Goal: Task Accomplishment & Management: Use online tool/utility

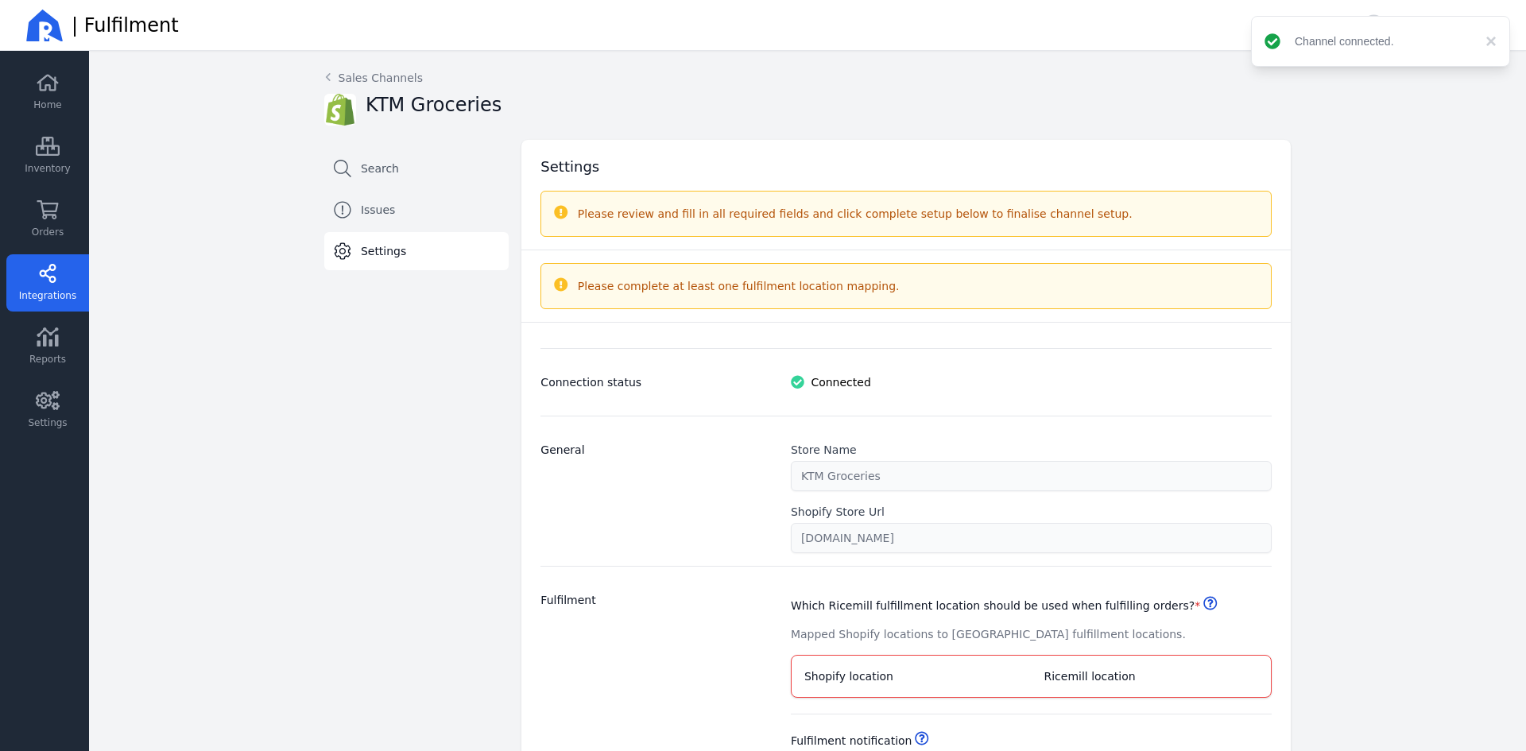
select select "paid_only"
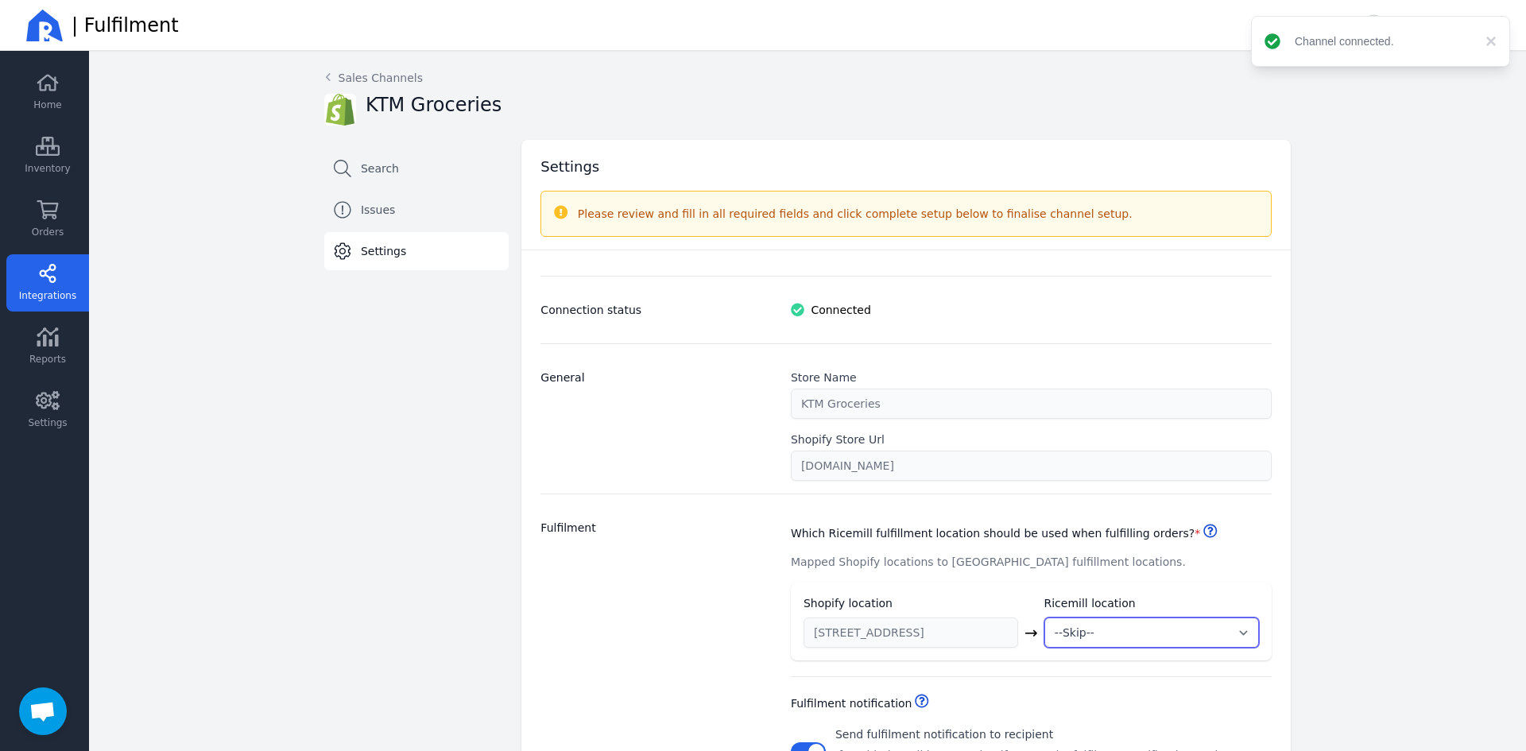
click at [1234, 625] on select "--Skip-- ➕ Create new location My Warehouse" at bounding box center [1151, 632] width 215 height 30
click at [1350, 578] on div "Back Sales Channels KTM Groceries Search Issues Settings Settings Please review…" at bounding box center [807, 651] width 1437 height 1200
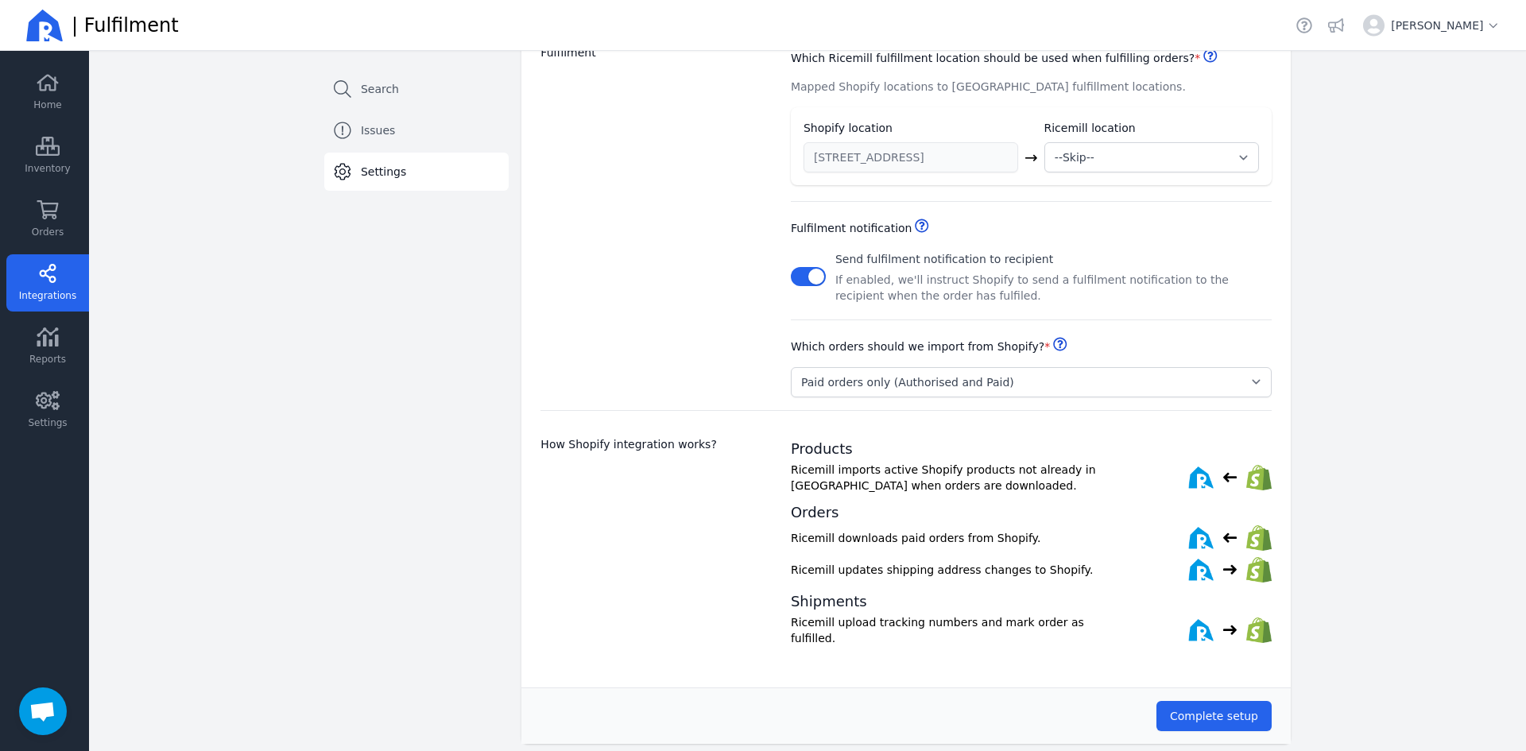
scroll to position [493, 0]
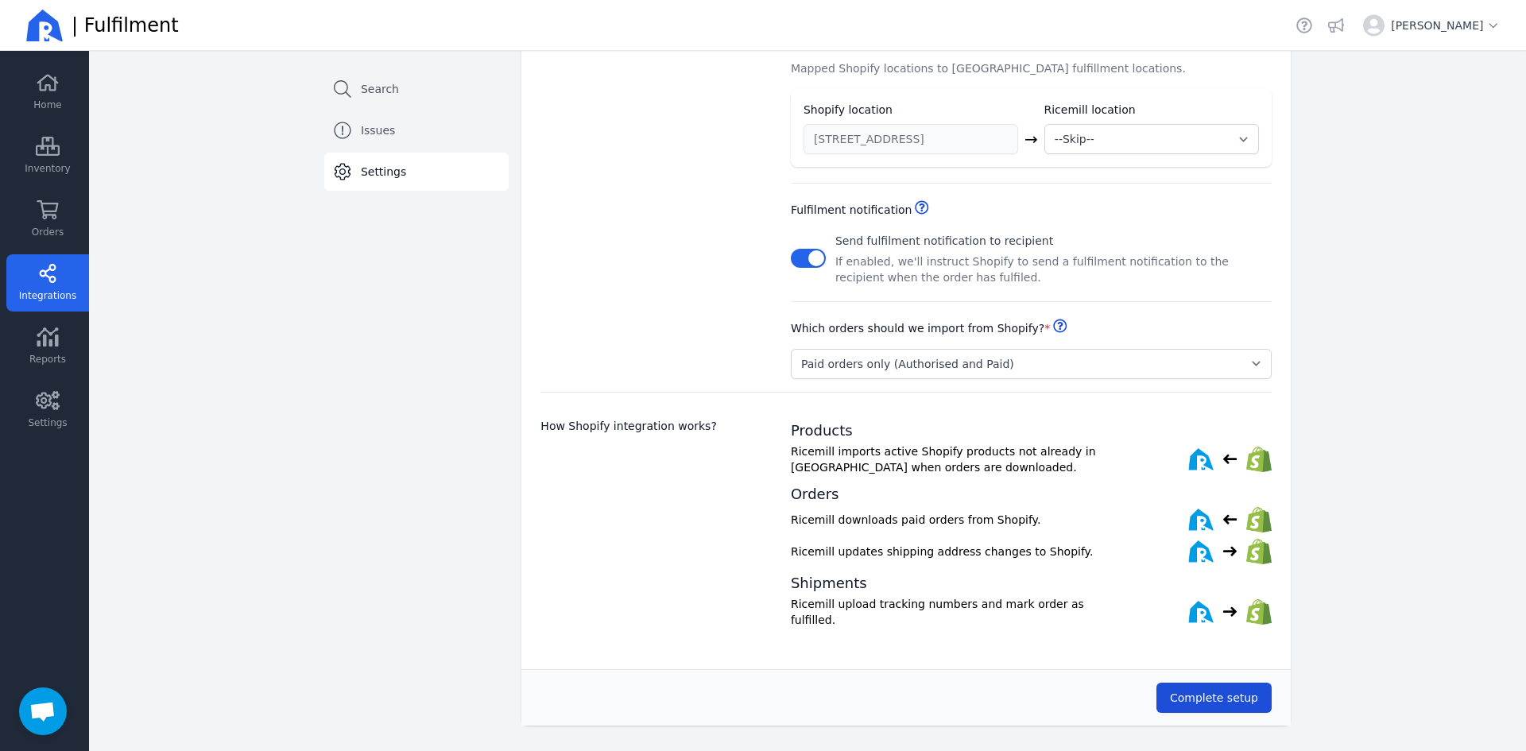
click at [1215, 702] on button "Complete setup" at bounding box center [1213, 698] width 115 height 30
drag, startPoint x: 1238, startPoint y: 162, endPoint x: 1230, endPoint y: 130, distance: 33.5
click at [1237, 153] on div "Shopify location Ricemill location 8 Arrowsmith Street → --Skip-- ➕ Create new …" at bounding box center [1031, 128] width 481 height 79
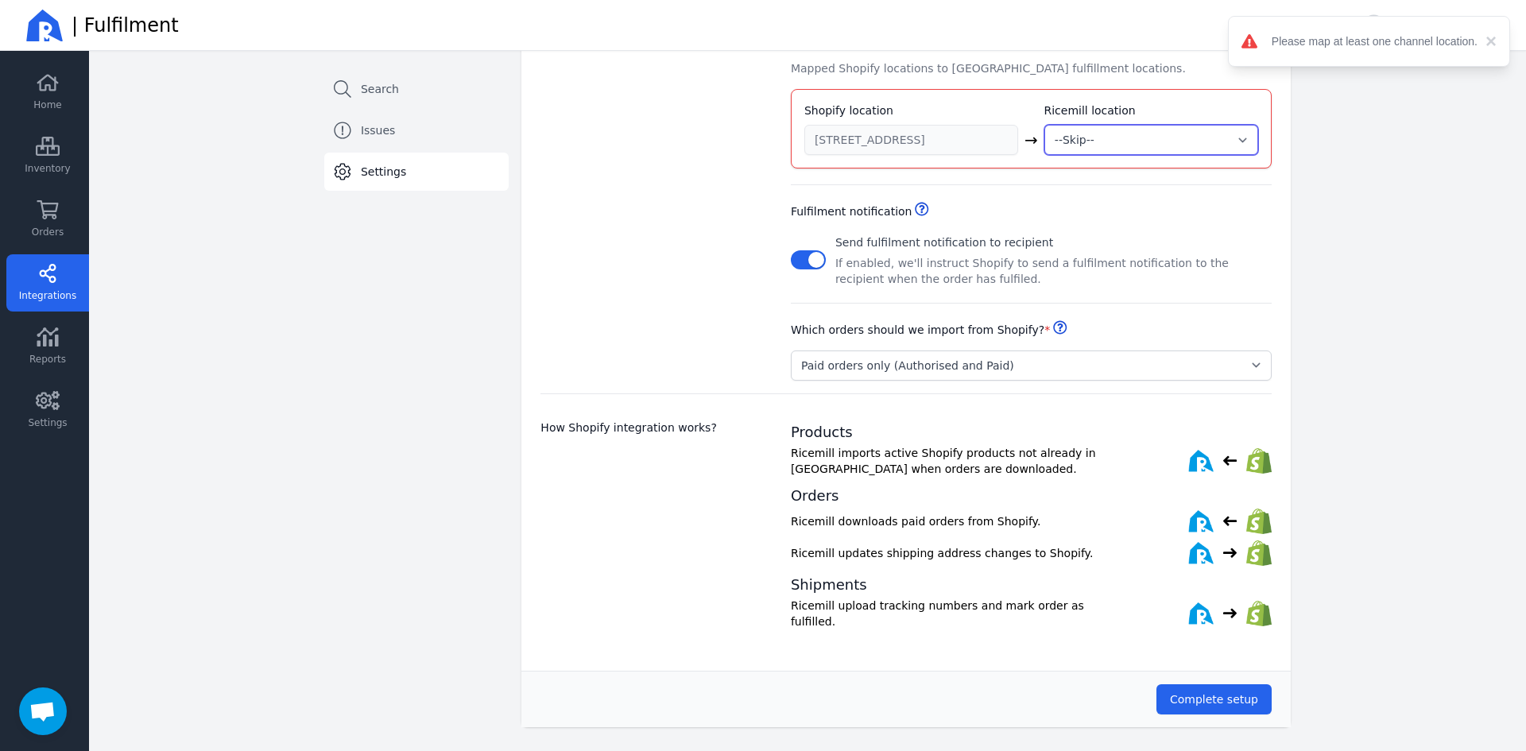
click at [1230, 129] on select "--Skip-- ➕ Create new location My Warehouse" at bounding box center [1151, 140] width 214 height 30
click at [1044, 125] on select "--Skip-- ➕ Create new location My Warehouse" at bounding box center [1151, 140] width 214 height 30
click at [1149, 135] on select "--Skip-- ➕ Create new location My Warehouse" at bounding box center [1151, 140] width 214 height 30
select select "2003"
click at [1044, 125] on select "--Skip-- ➕ Create new location My Warehouse" at bounding box center [1151, 140] width 214 height 30
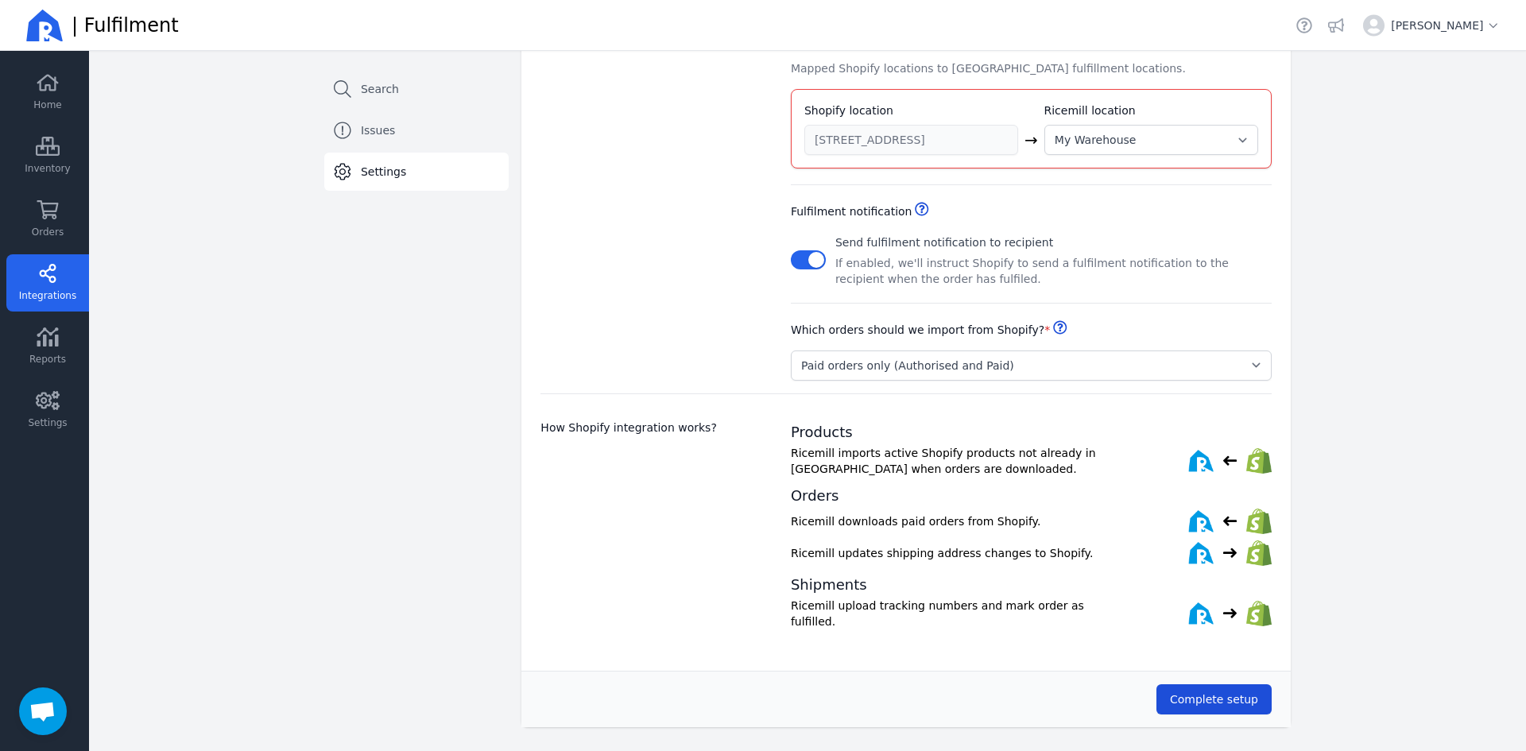
click at [1255, 684] on button "Complete setup" at bounding box center [1213, 699] width 115 height 30
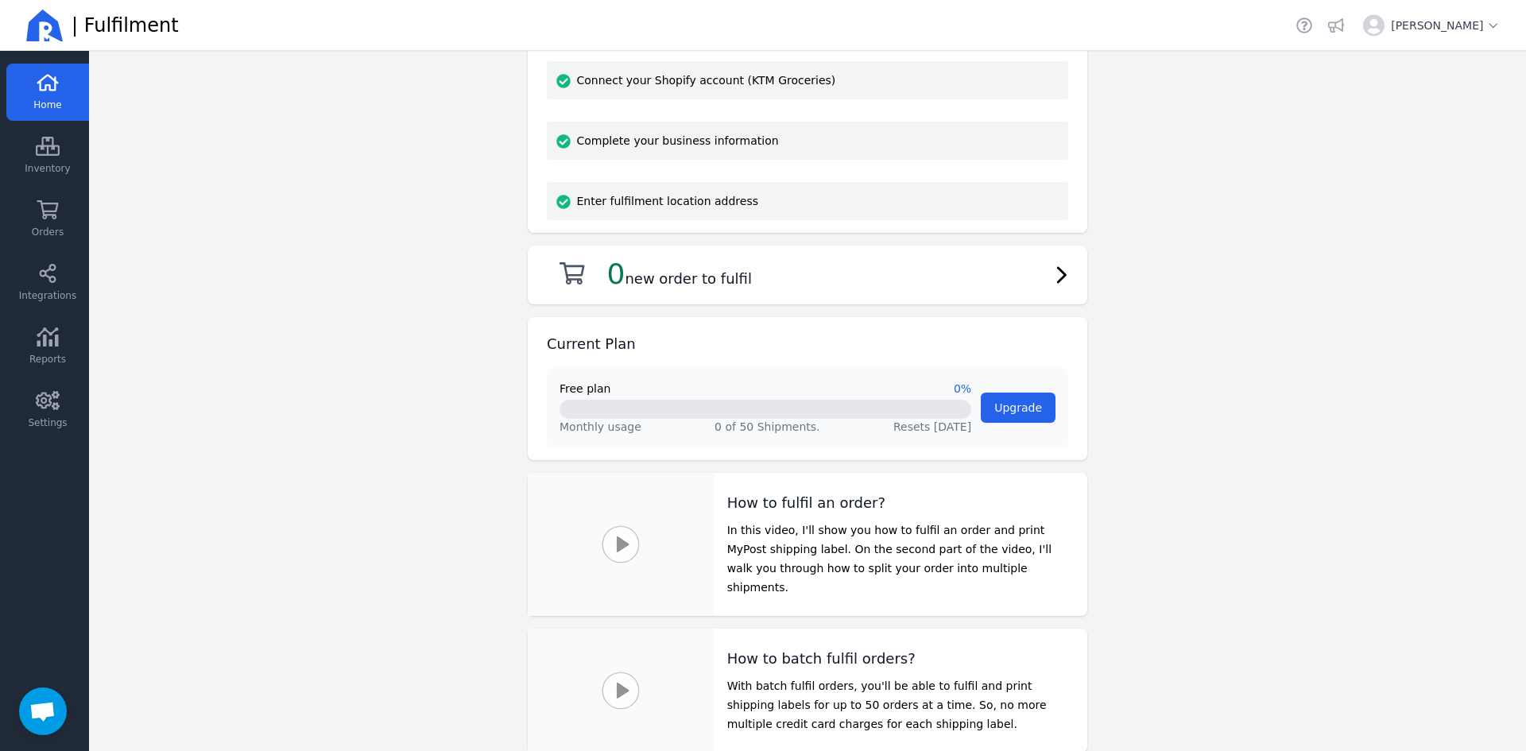
scroll to position [397, 0]
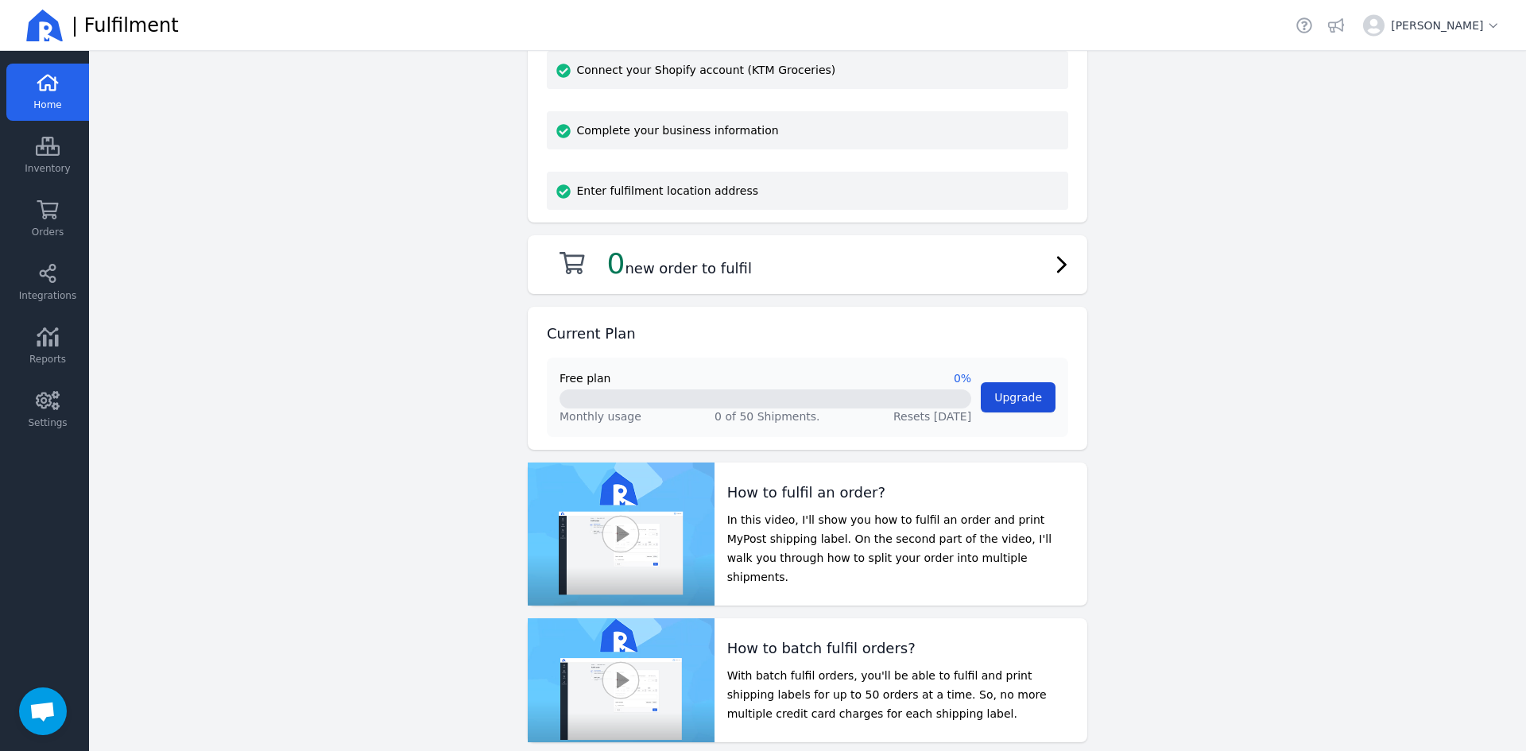
click at [1032, 397] on span "Upgrade" at bounding box center [1018, 397] width 48 height 13
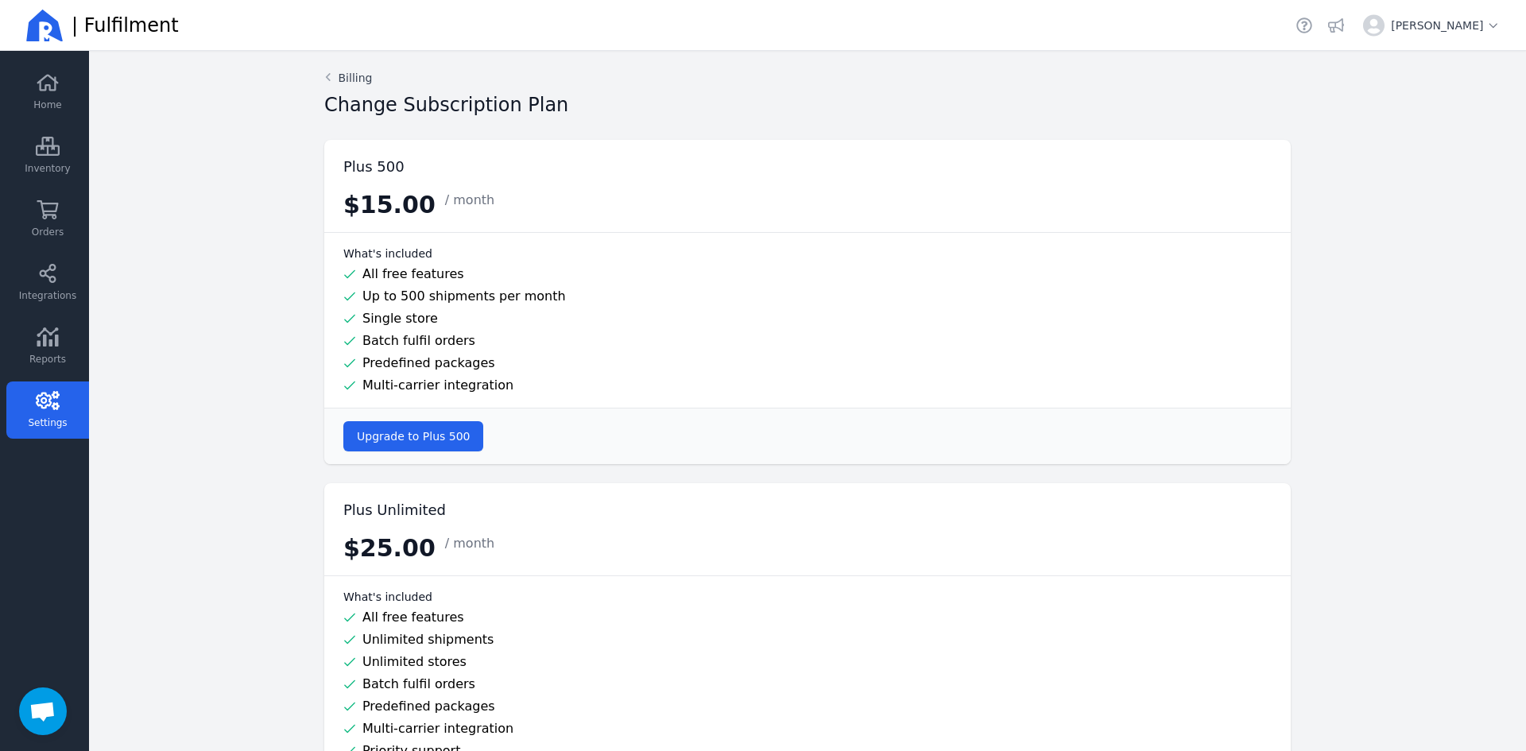
click at [321, 71] on icon at bounding box center [328, 77] width 14 height 13
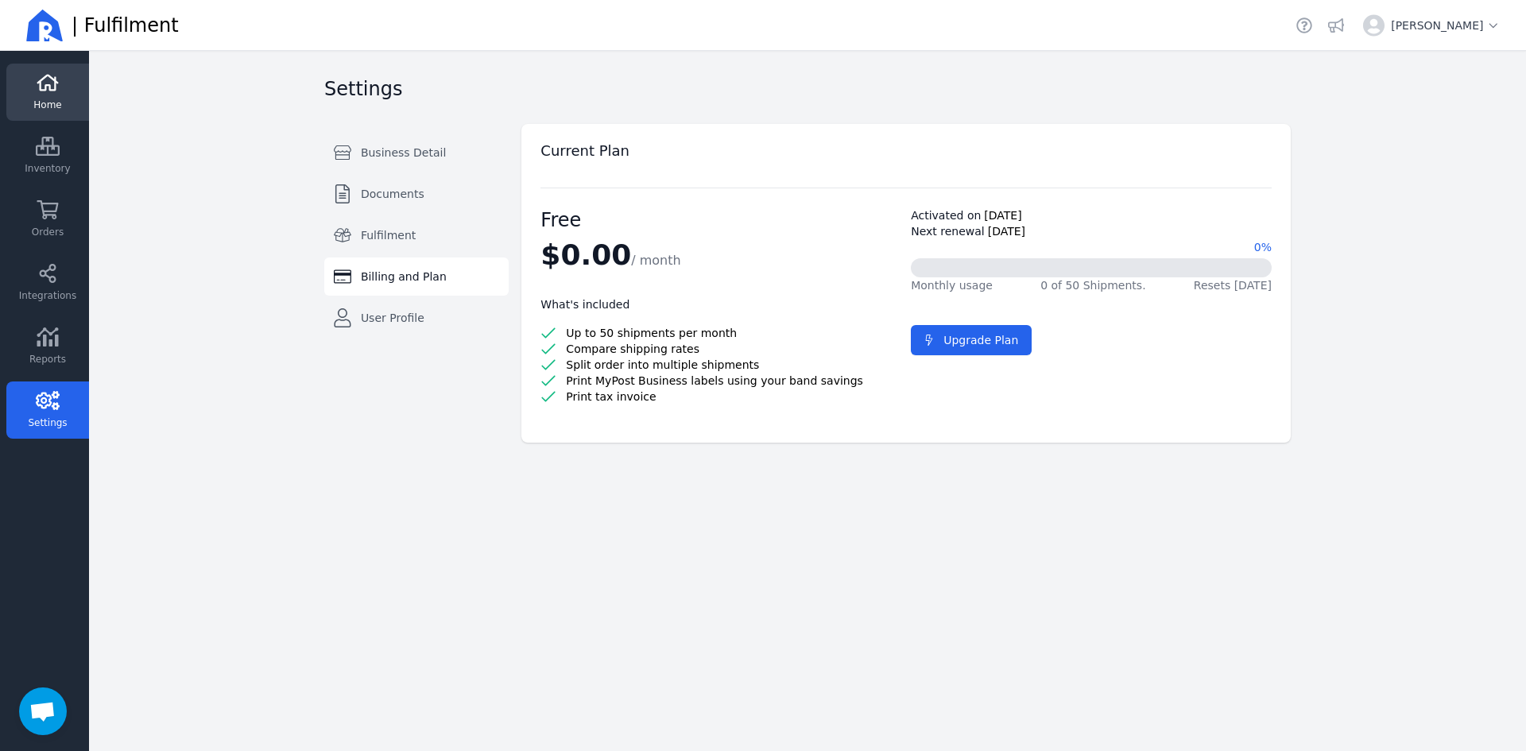
click at [48, 103] on span "Home" at bounding box center [47, 105] width 28 height 13
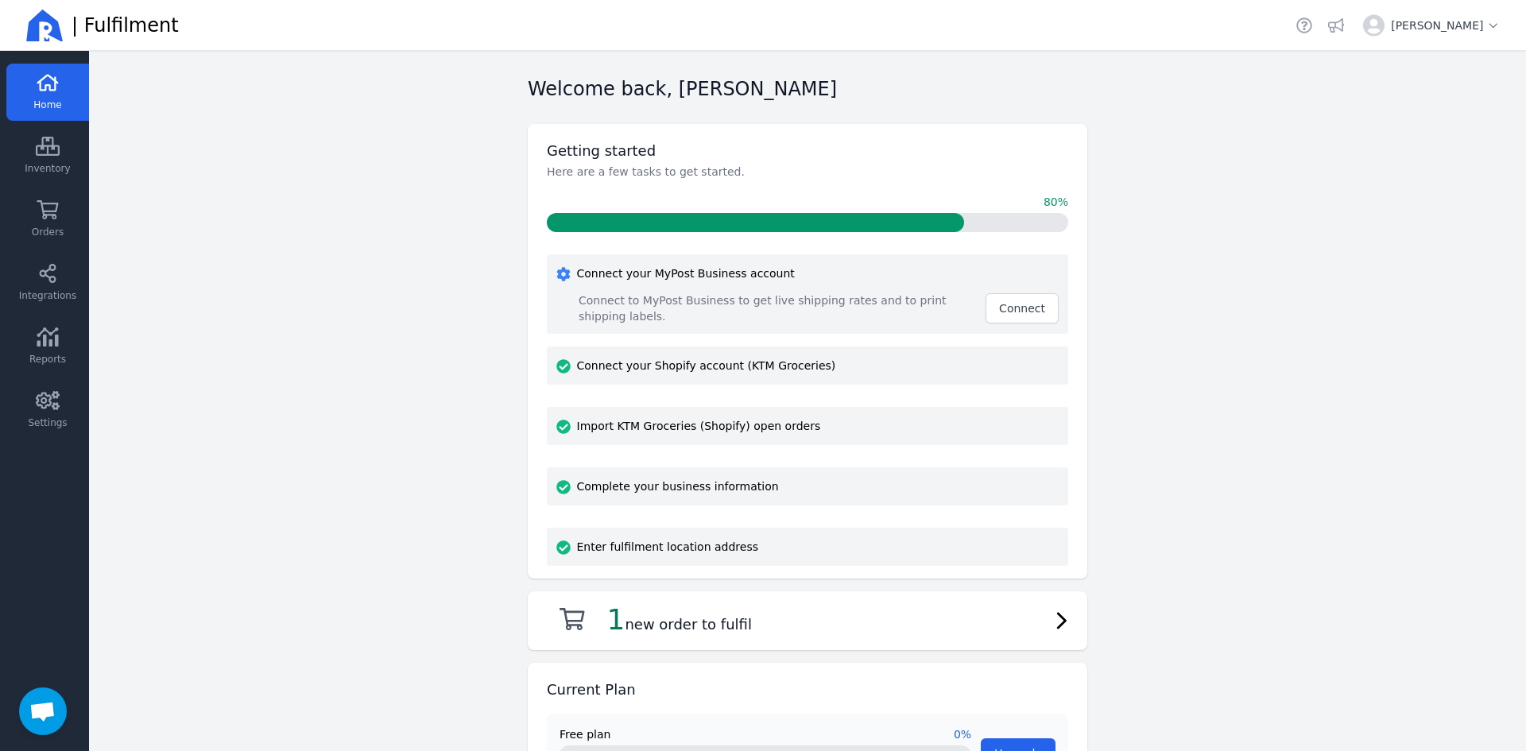
click at [1055, 621] on icon at bounding box center [1061, 620] width 13 height 33
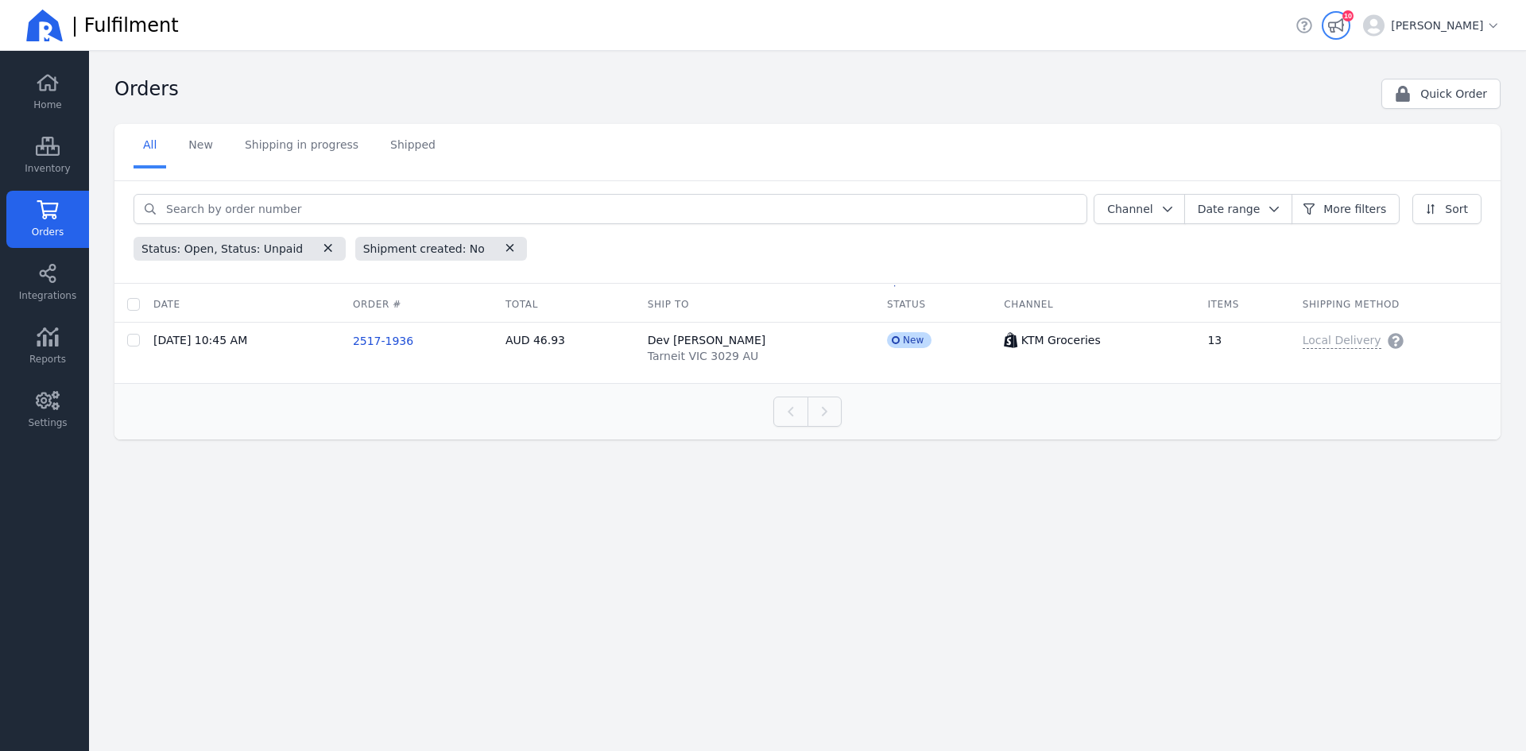
click at [1336, 21] on icon "button" at bounding box center [1336, 25] width 16 height 16
click at [33, 87] on link "Home" at bounding box center [47, 92] width 83 height 57
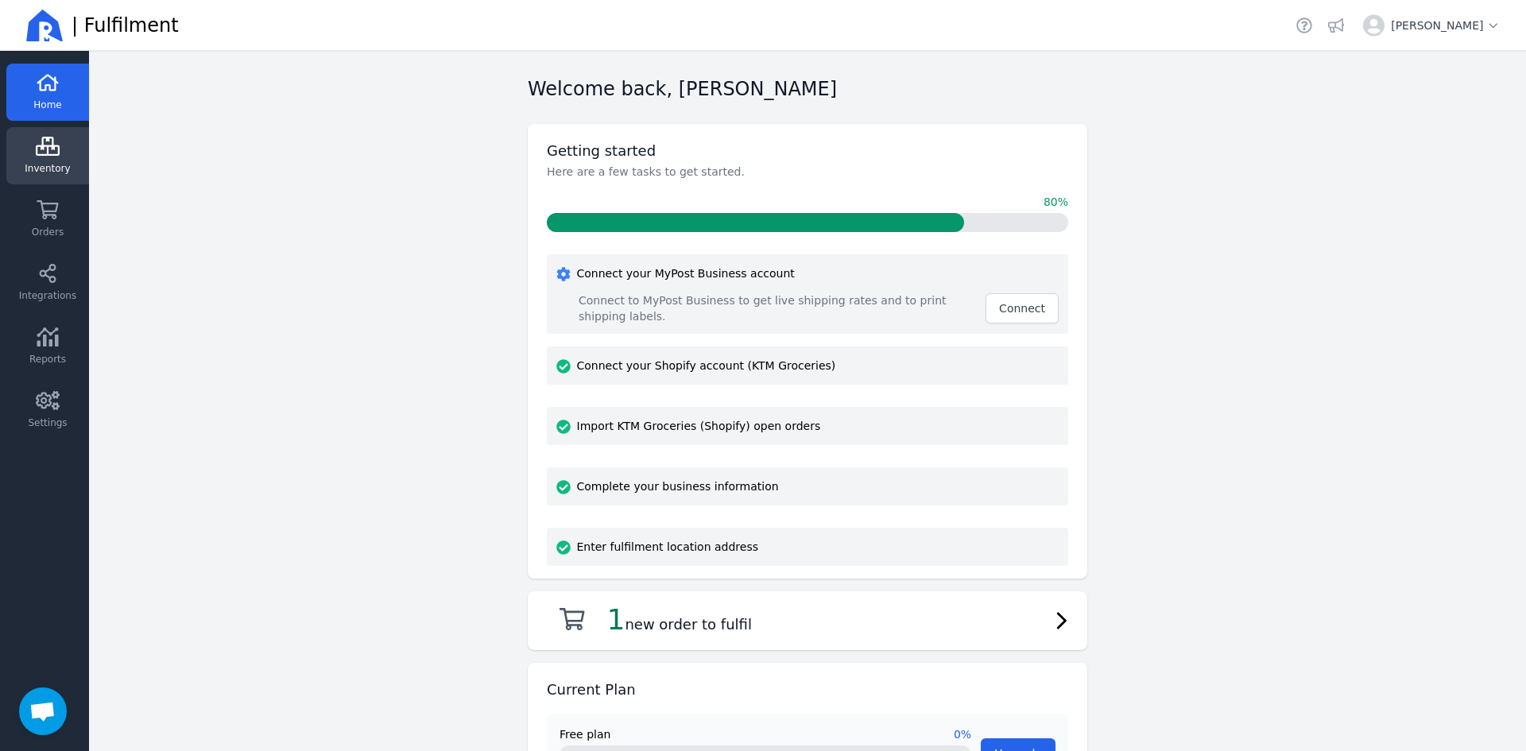
click at [69, 167] on link "Inventory" at bounding box center [47, 155] width 83 height 57
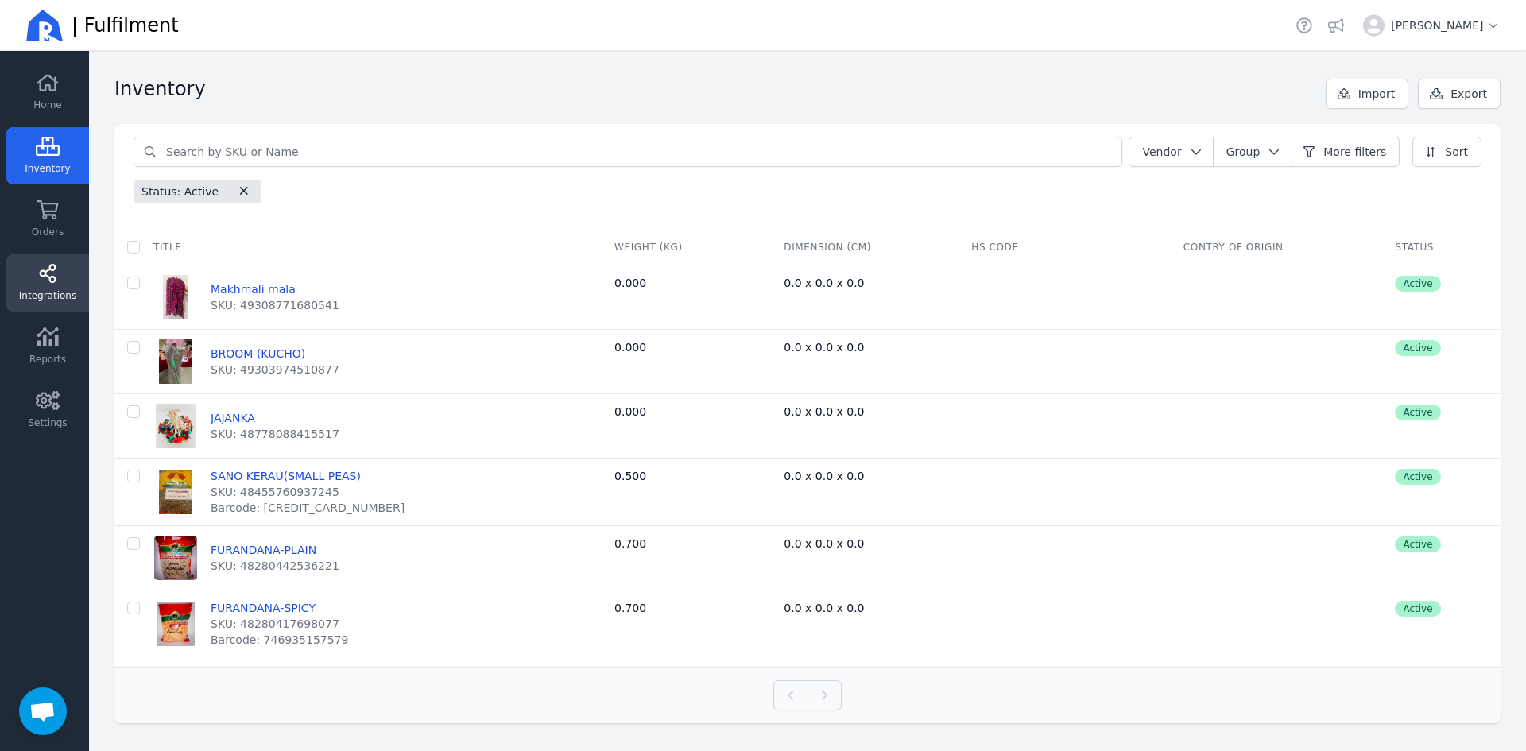
click at [31, 284] on link "Integrations" at bounding box center [47, 282] width 83 height 57
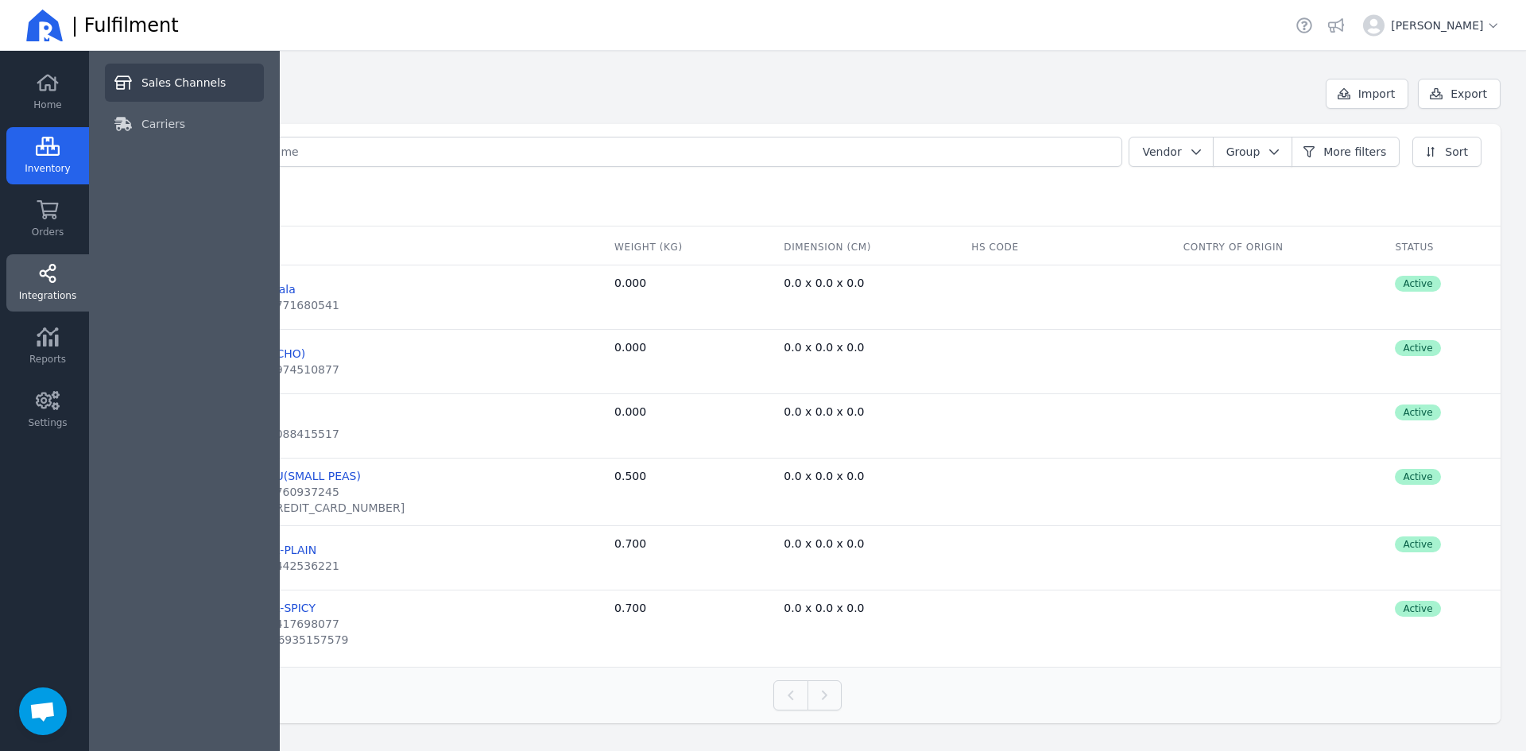
click at [191, 88] on span "Sales Channels" at bounding box center [183, 83] width 84 height 16
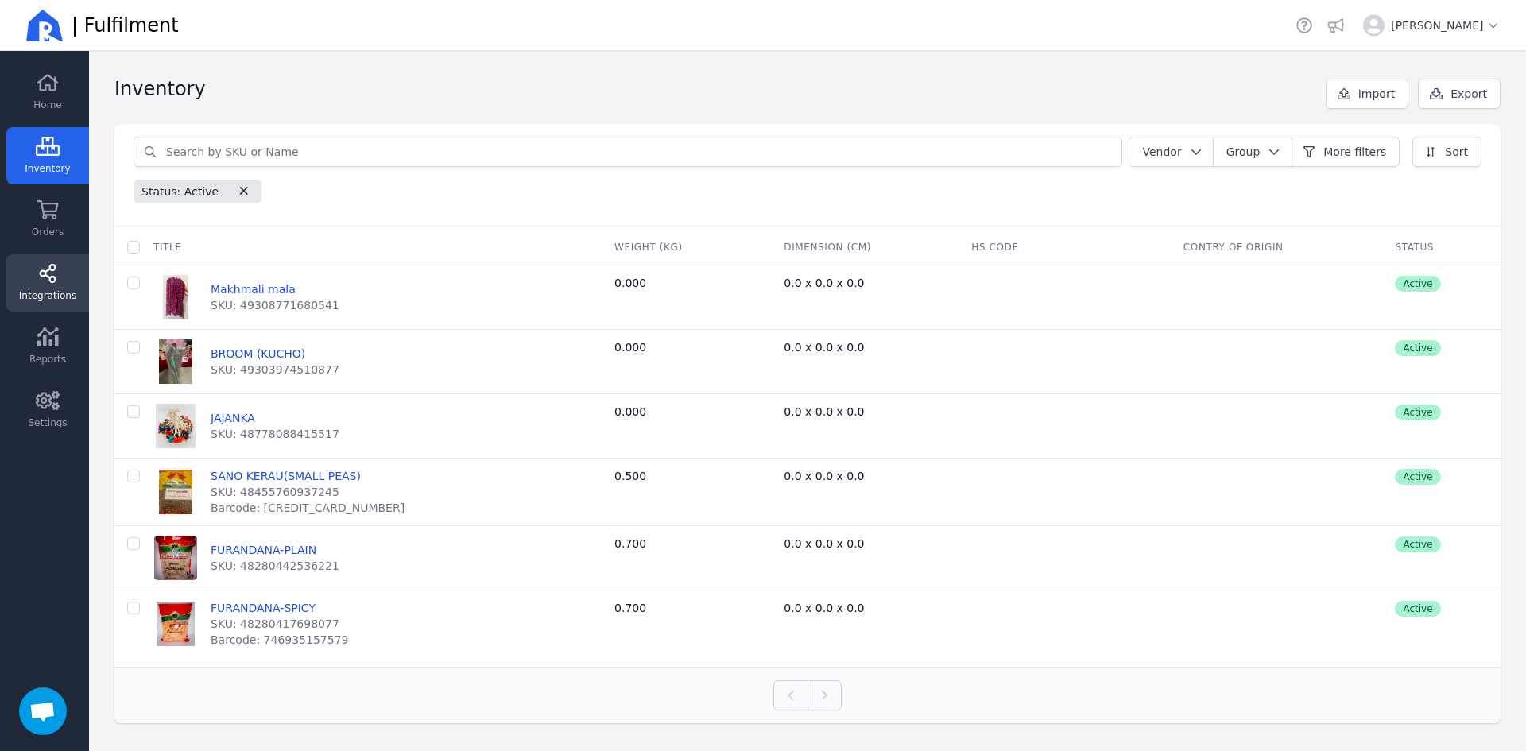
click at [33, 274] on link "Integrations" at bounding box center [47, 282] width 83 height 57
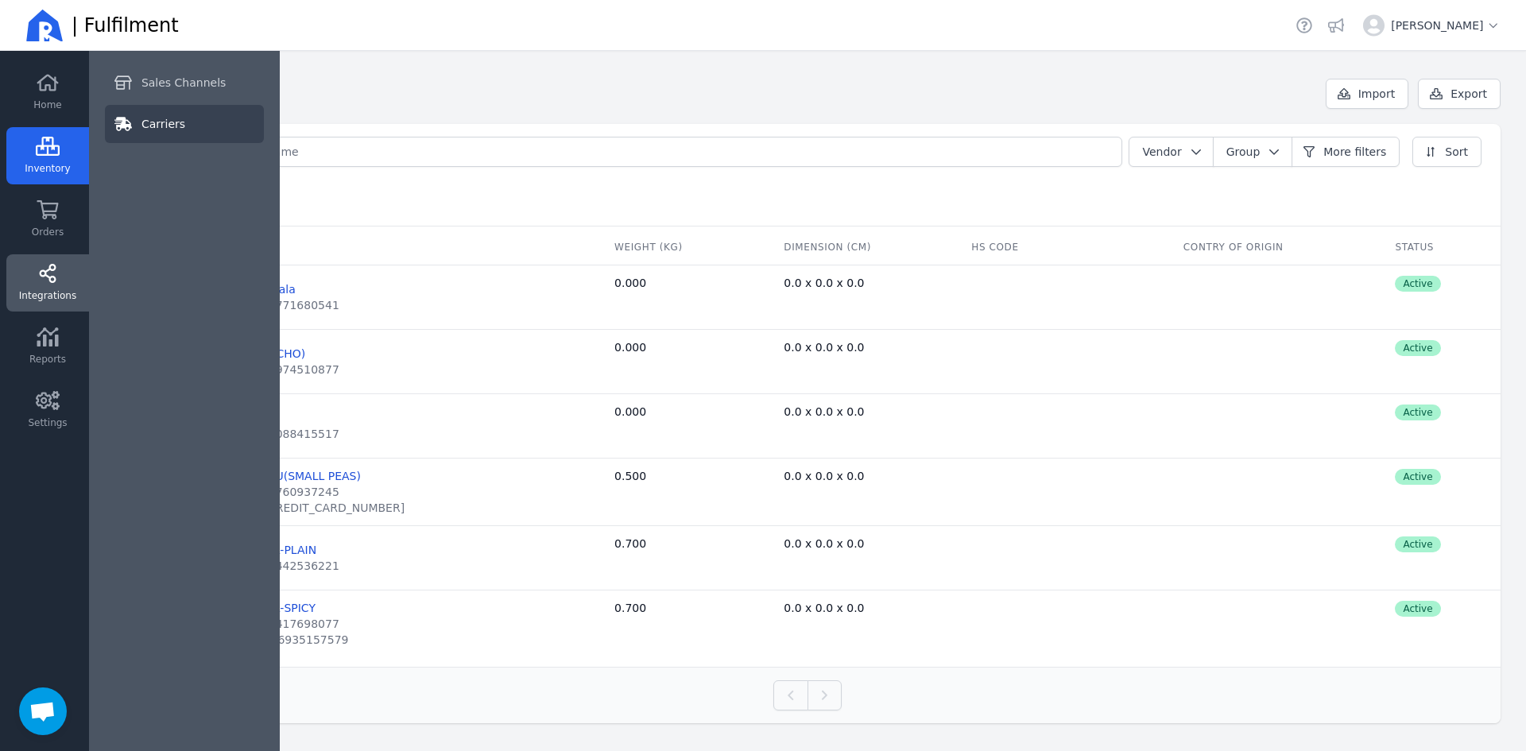
click at [176, 119] on span "Carriers" at bounding box center [163, 124] width 44 height 16
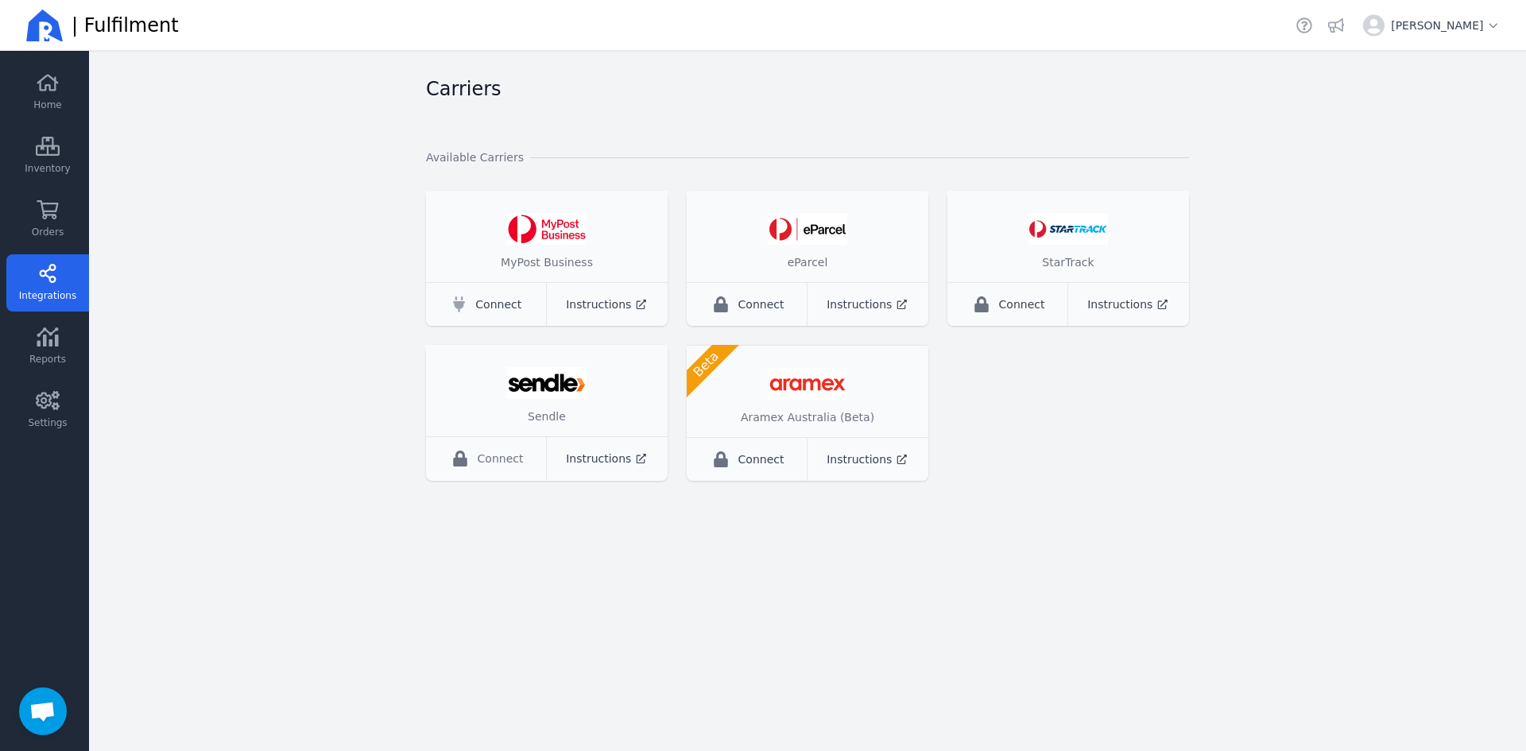
click at [482, 458] on span "Connect" at bounding box center [501, 459] width 46 height 16
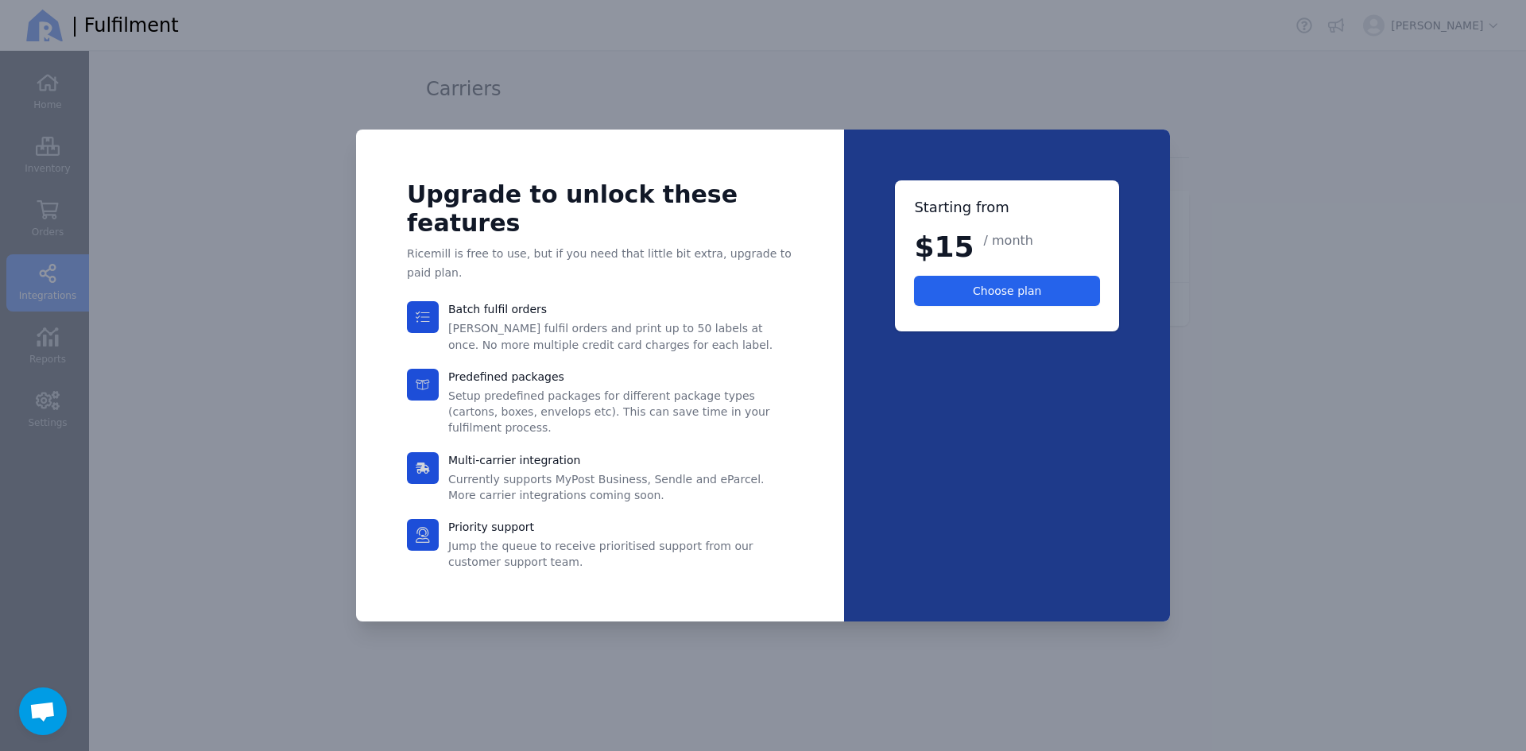
click at [1340, 105] on div at bounding box center [763, 375] width 1526 height 751
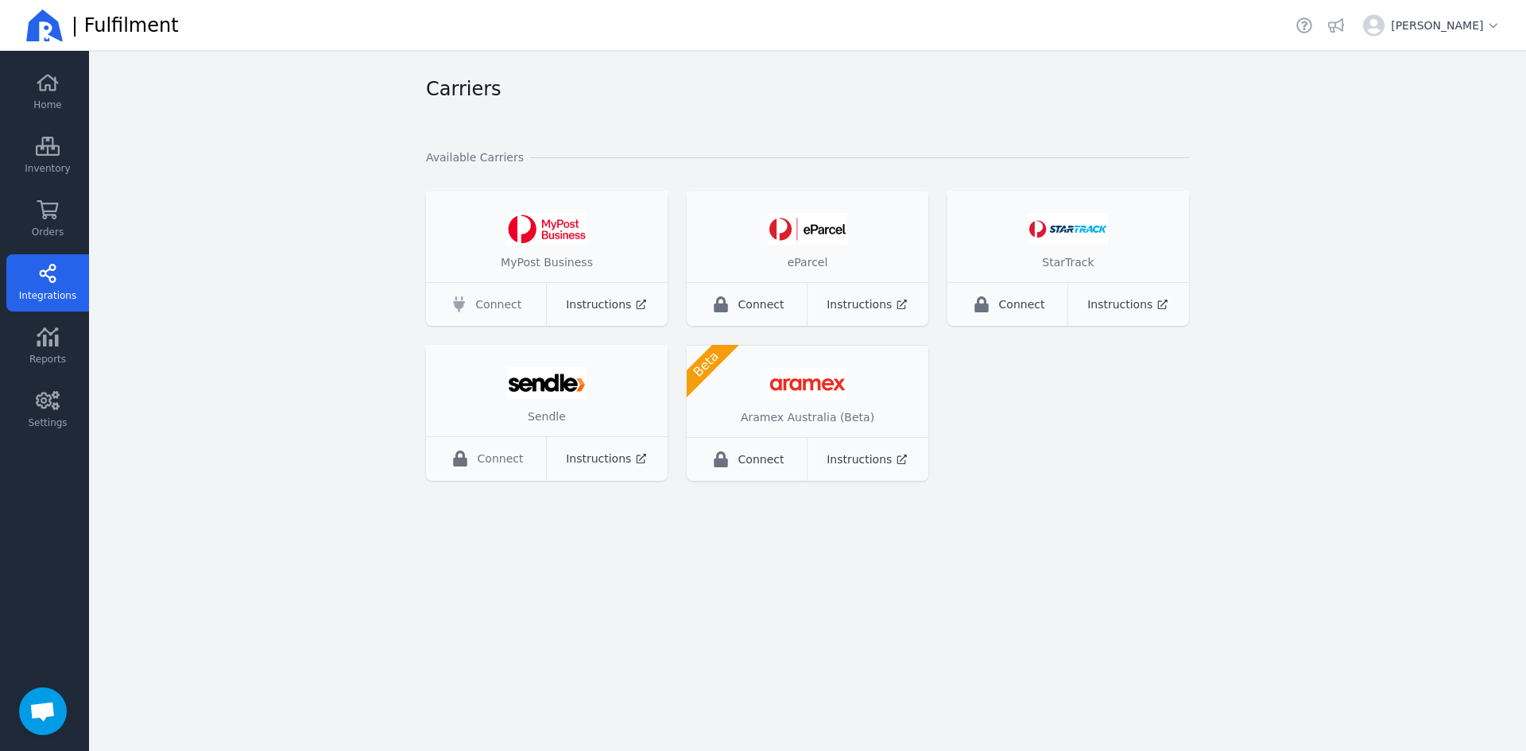
click at [478, 308] on span "Connect" at bounding box center [498, 304] width 46 height 16
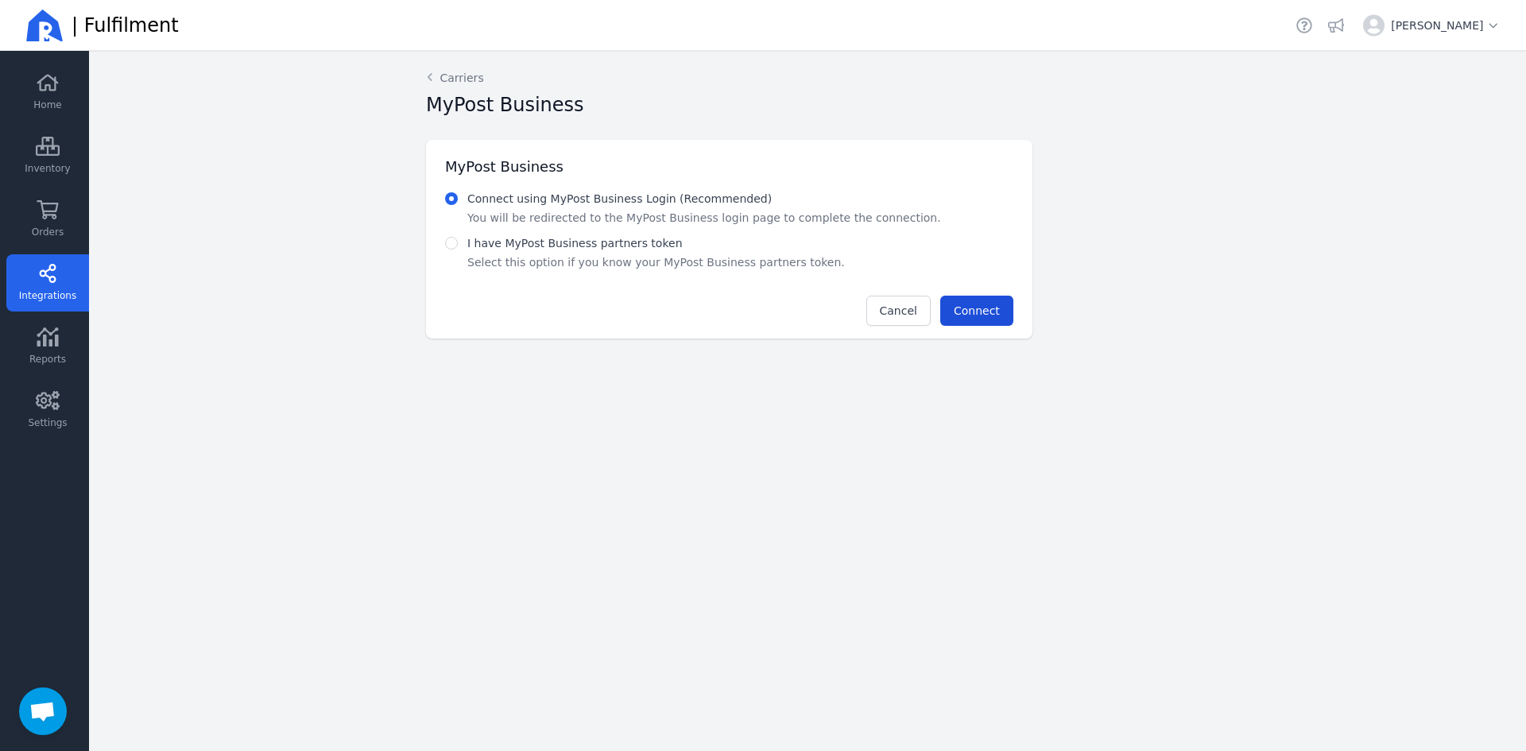
click at [954, 304] on button "Connect" at bounding box center [976, 311] width 73 height 30
